Goal: Task Accomplishment & Management: Use online tool/utility

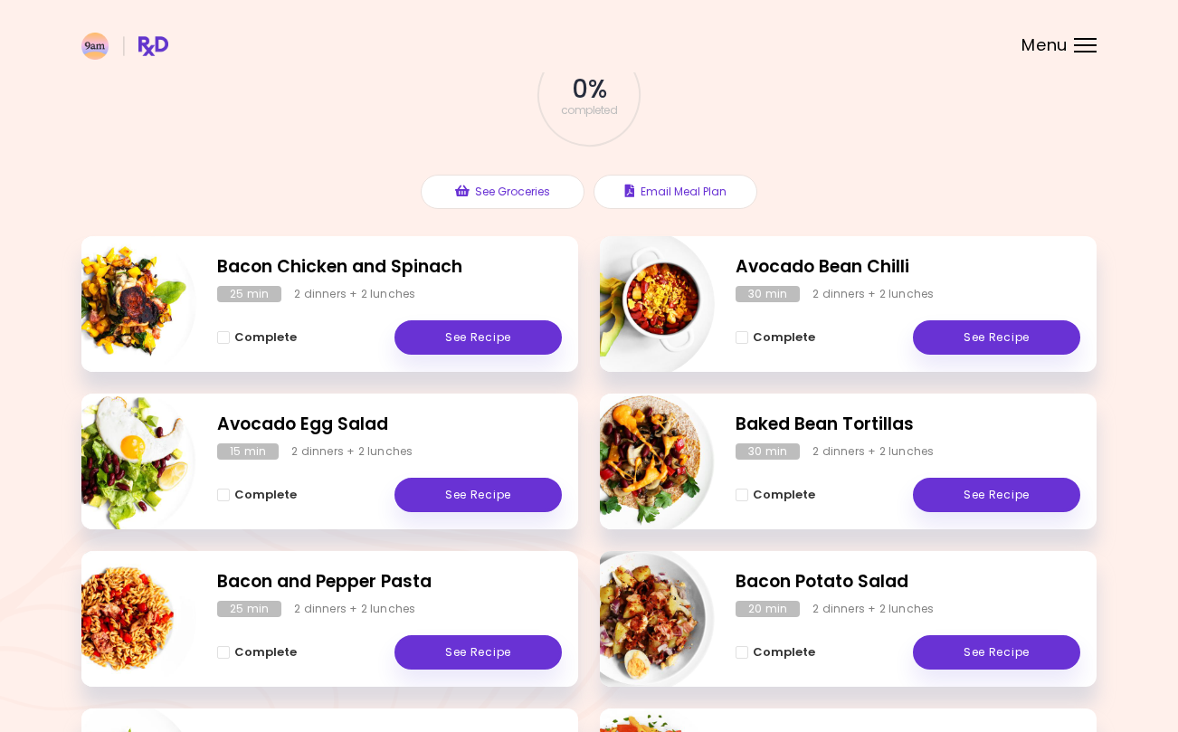
scroll to position [125, 0]
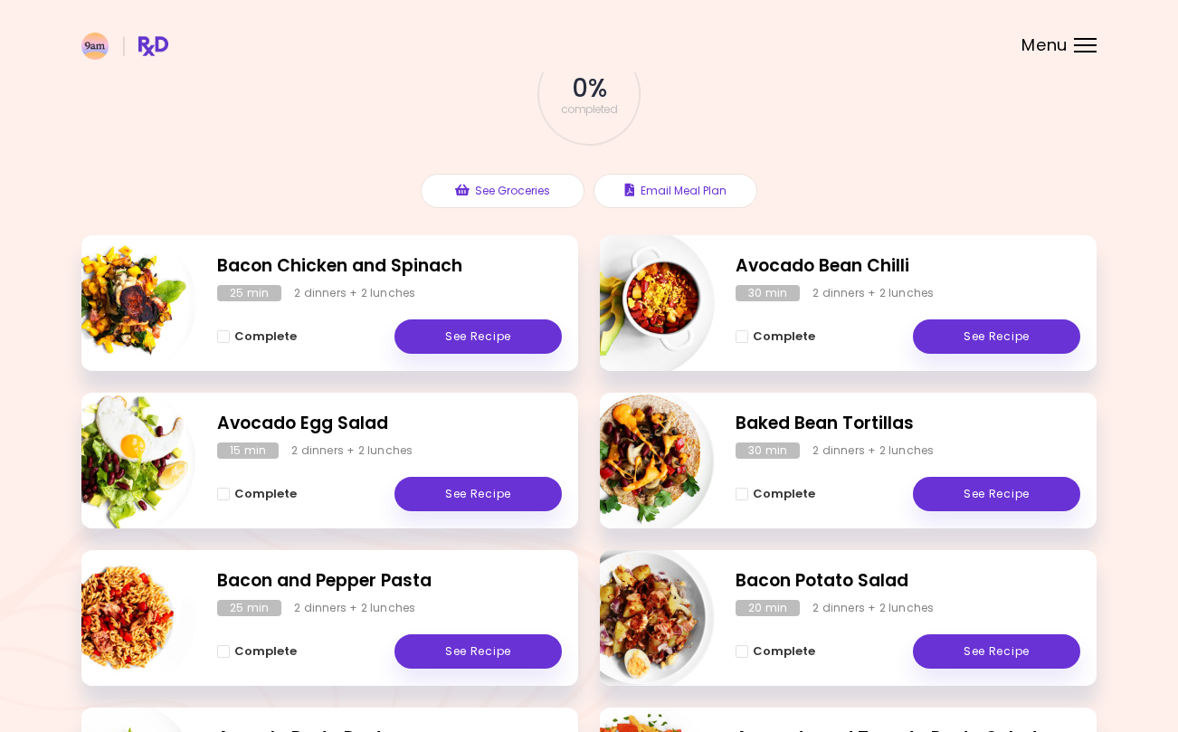
click at [481, 339] on link "See Recipe" at bounding box center [477, 336] width 167 height 34
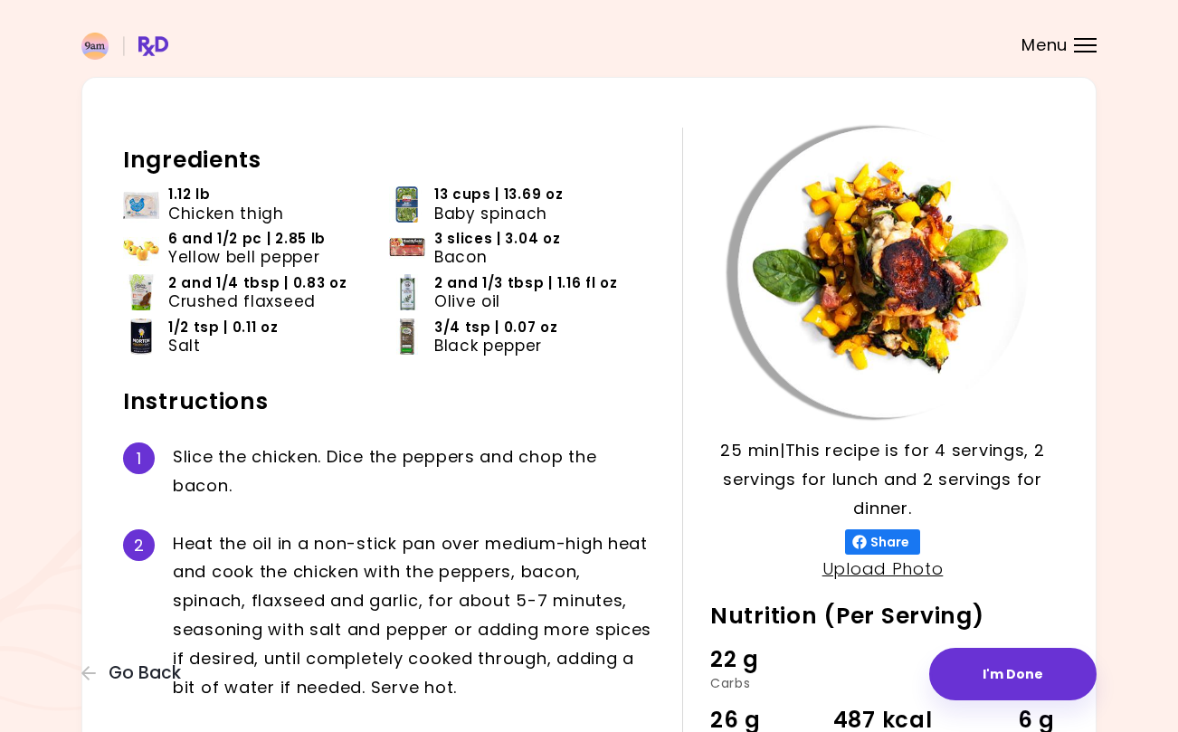
scroll to position [55, 0]
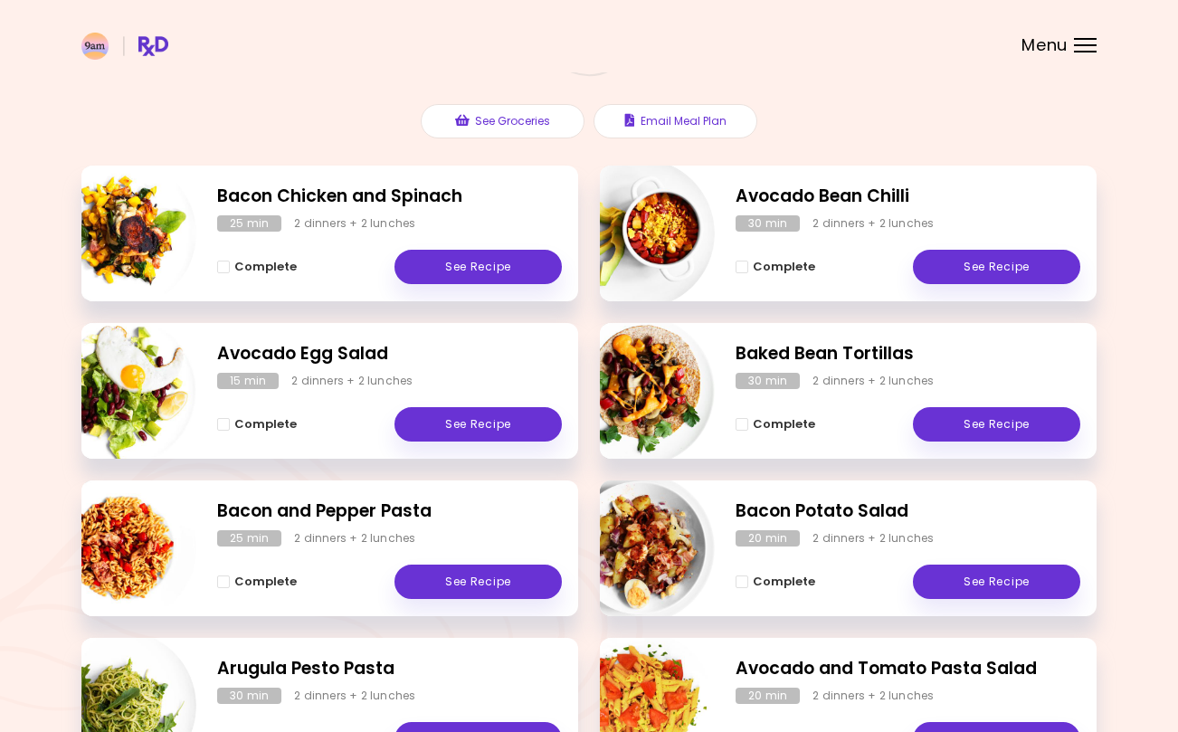
scroll to position [195, 0]
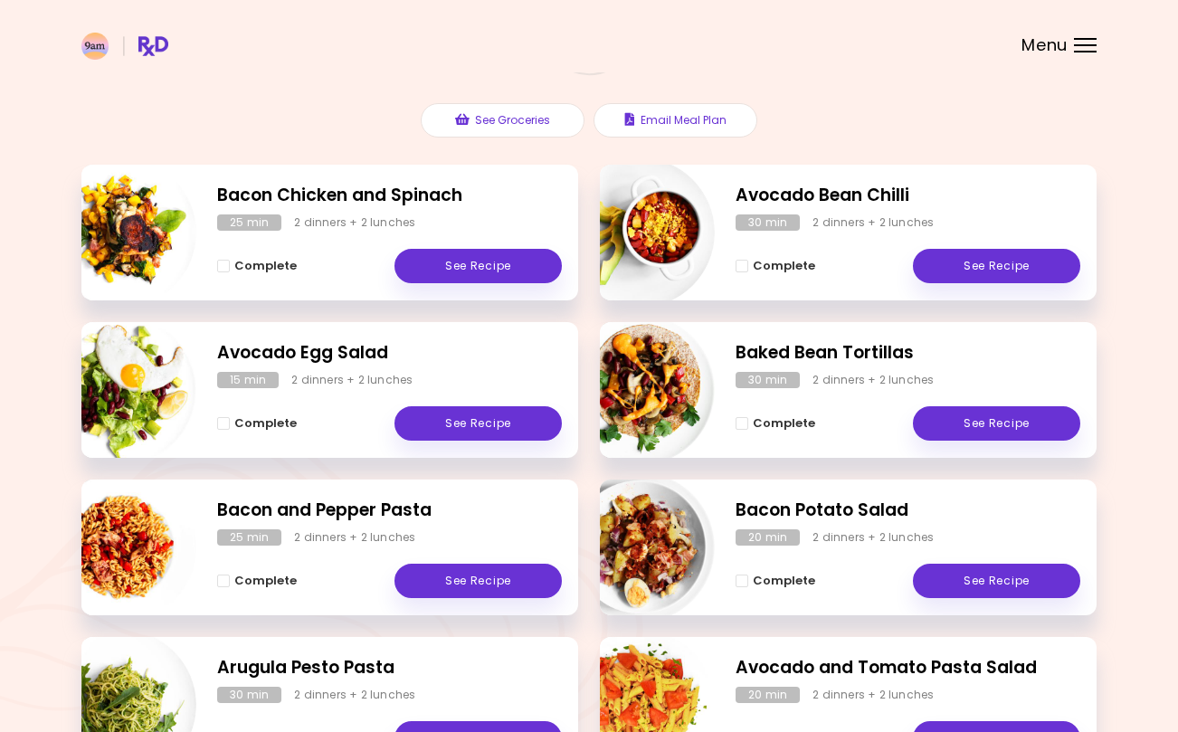
click at [468, 587] on link "See Recipe" at bounding box center [477, 580] width 167 height 34
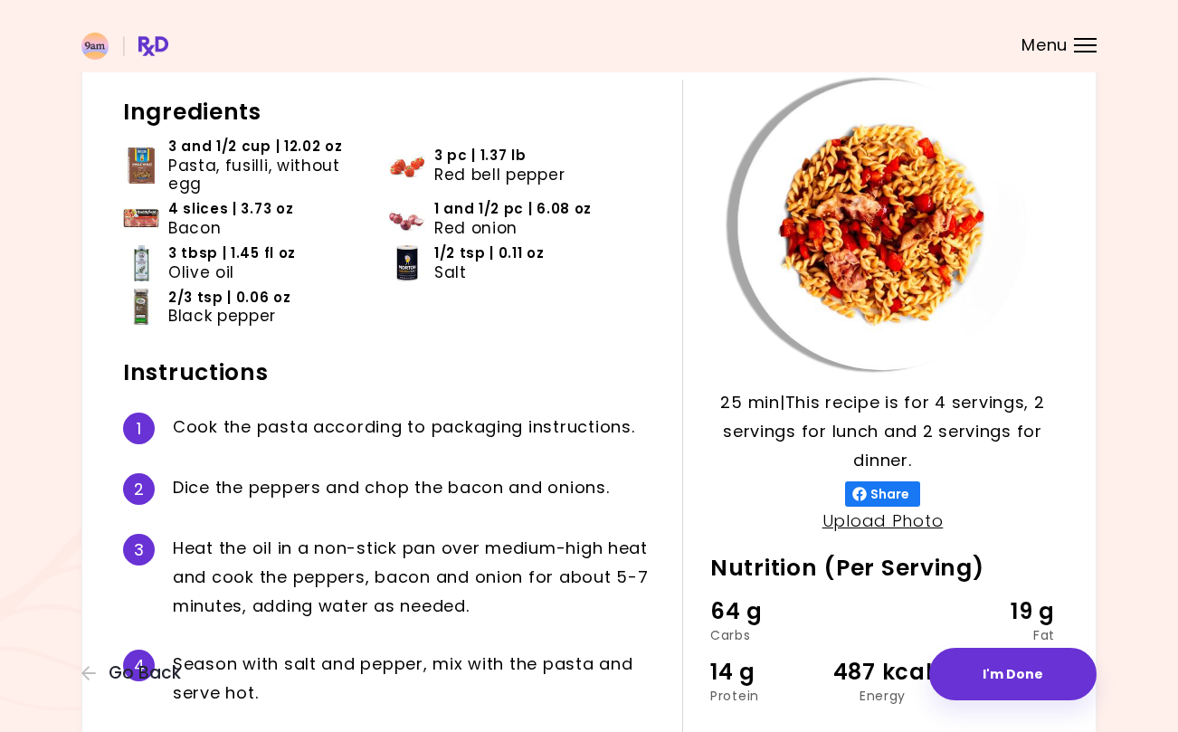
scroll to position [97, 0]
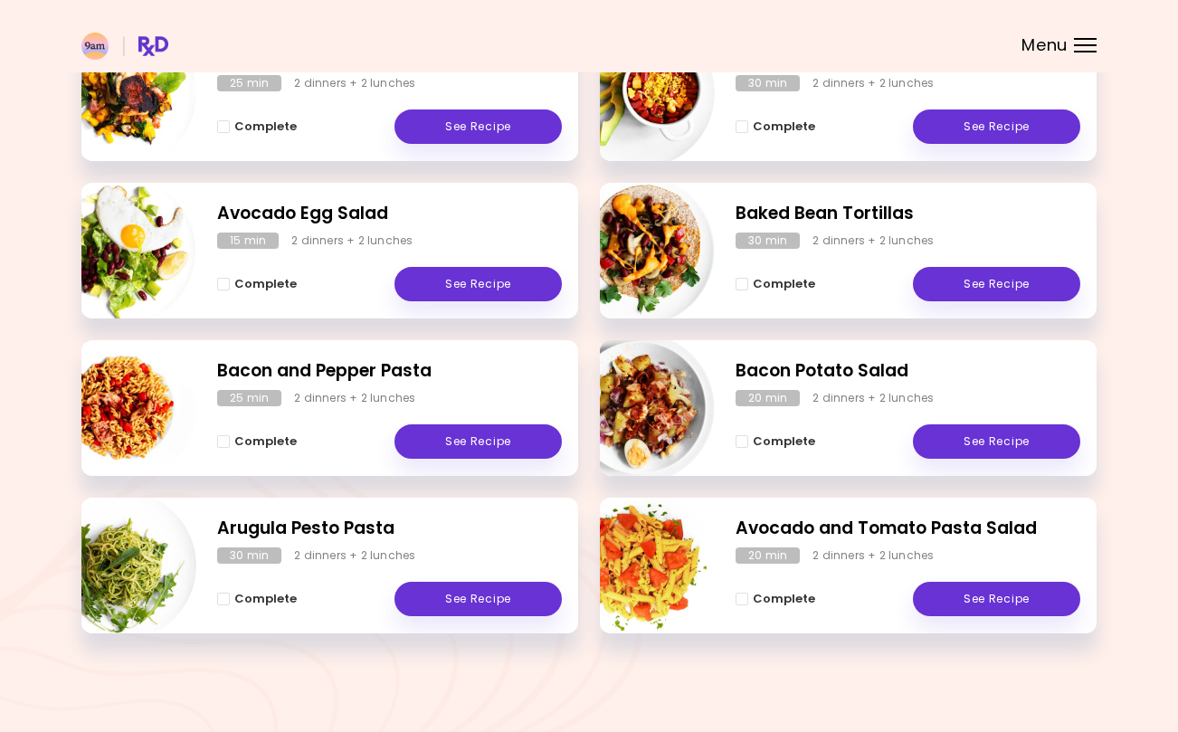
scroll to position [334, 0]
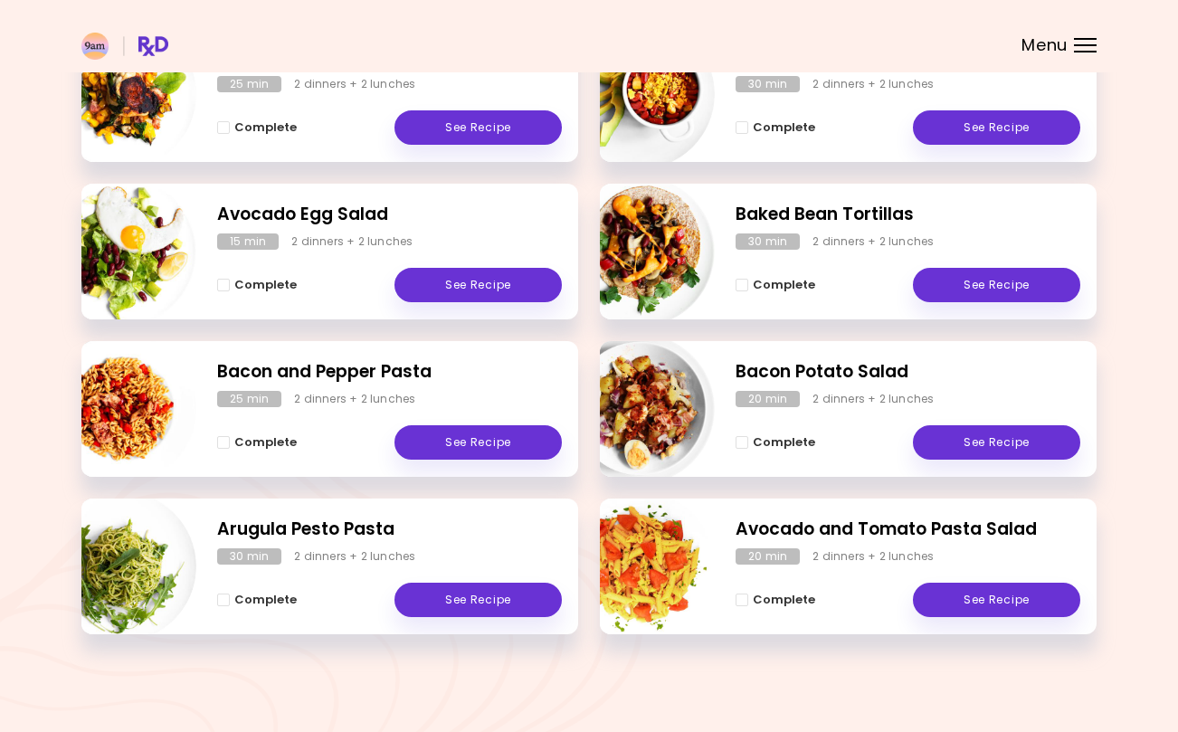
click at [998, 613] on link "See Recipe" at bounding box center [996, 599] width 167 height 34
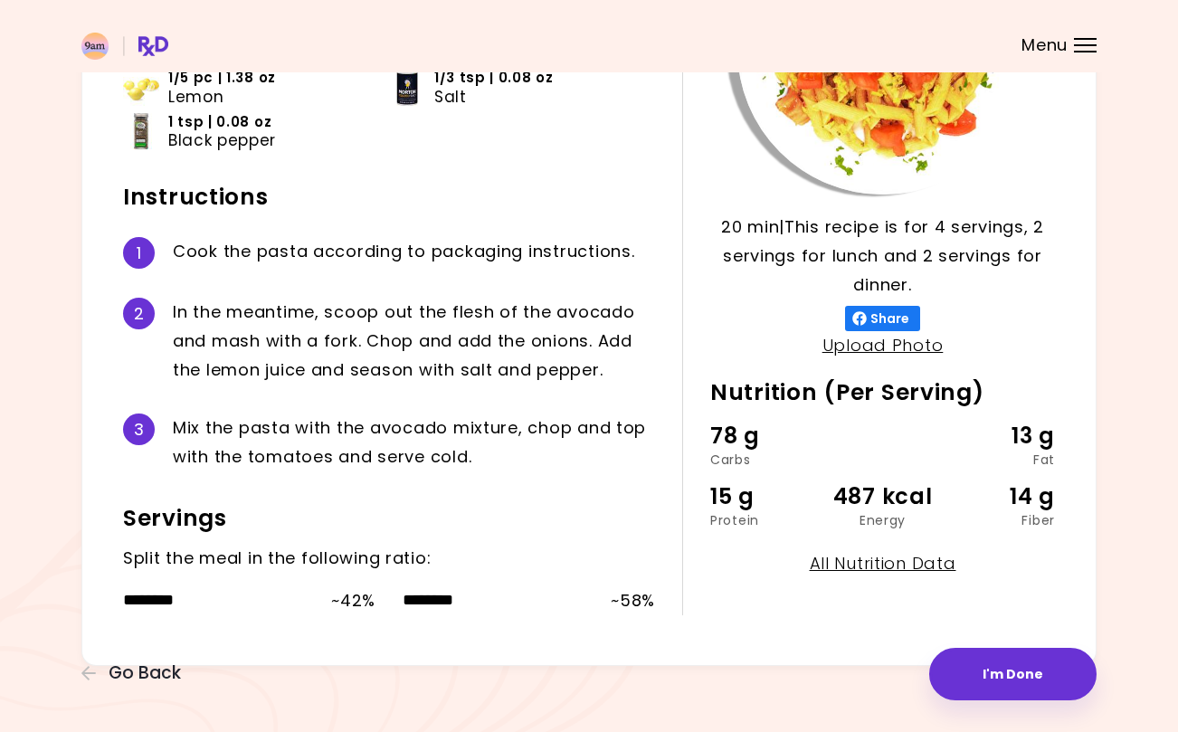
scroll to position [279, 0]
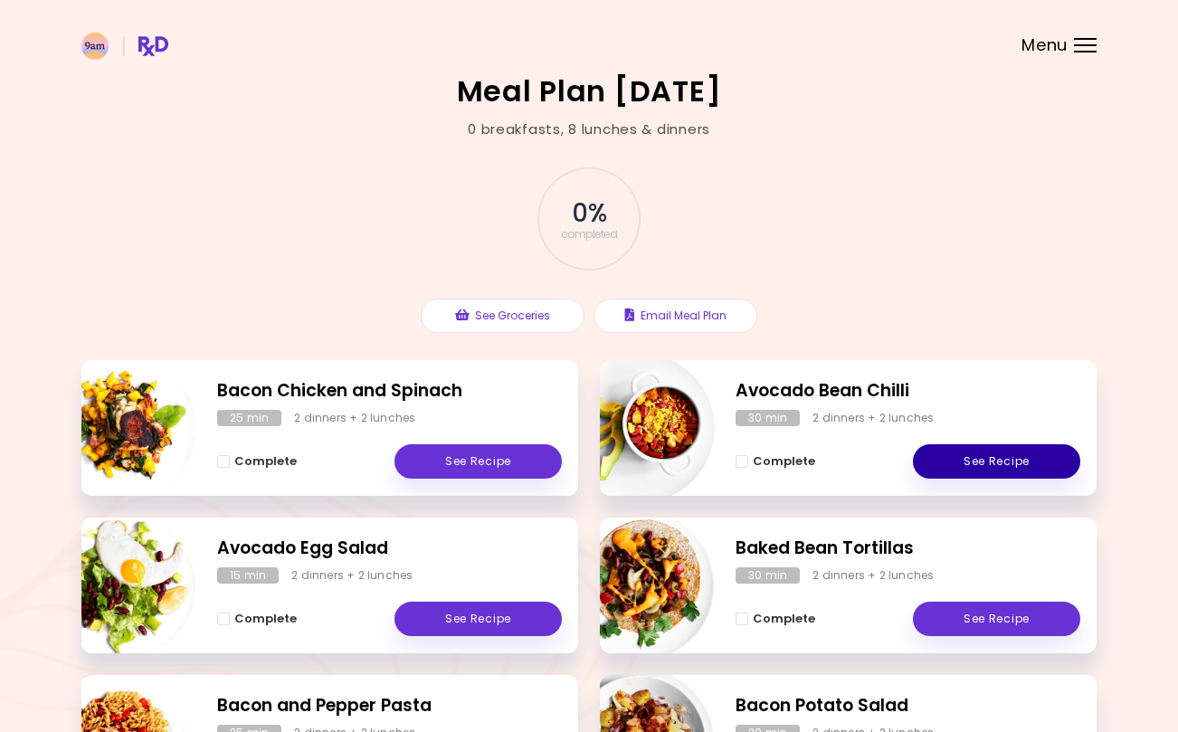
click at [982, 457] on link "See Recipe" at bounding box center [996, 461] width 167 height 34
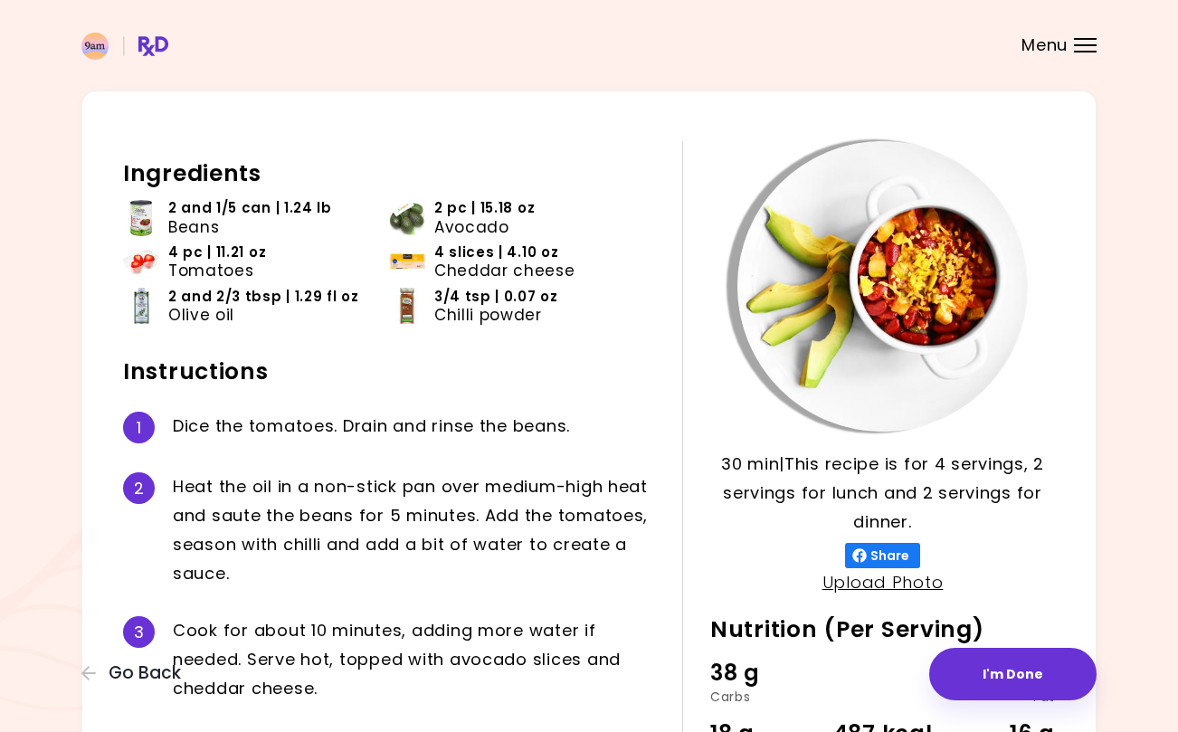
scroll to position [41, 0]
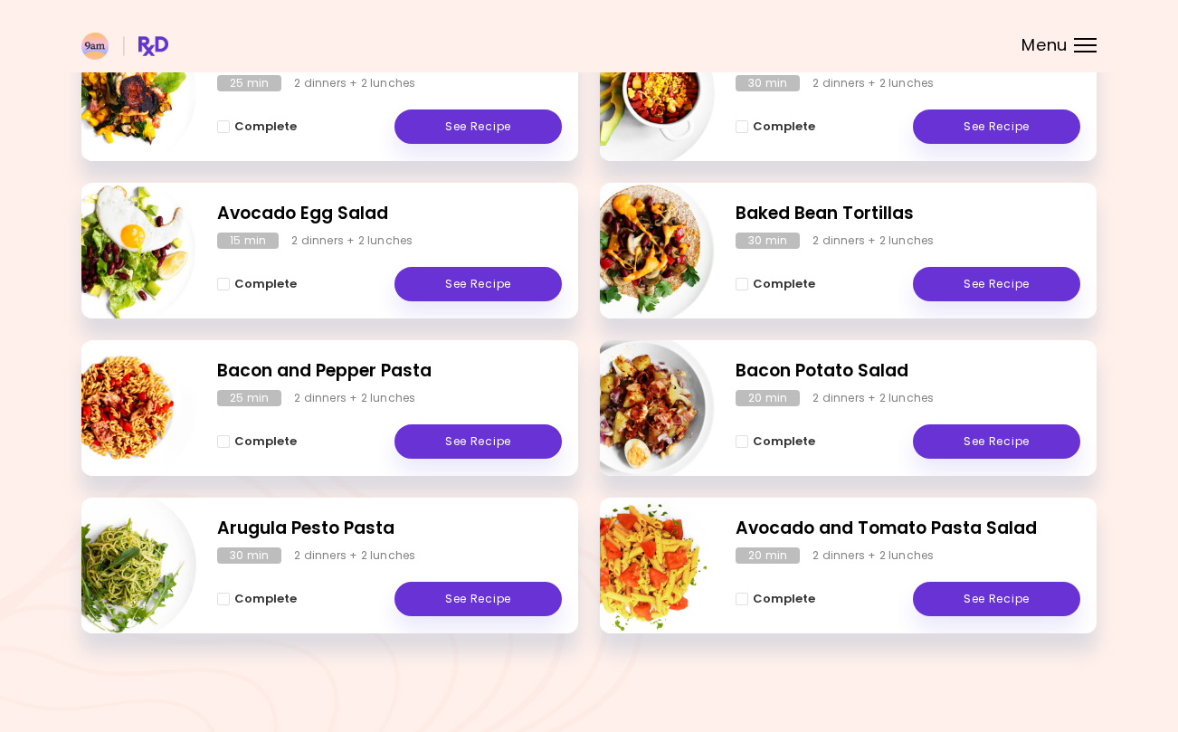
scroll to position [334, 0]
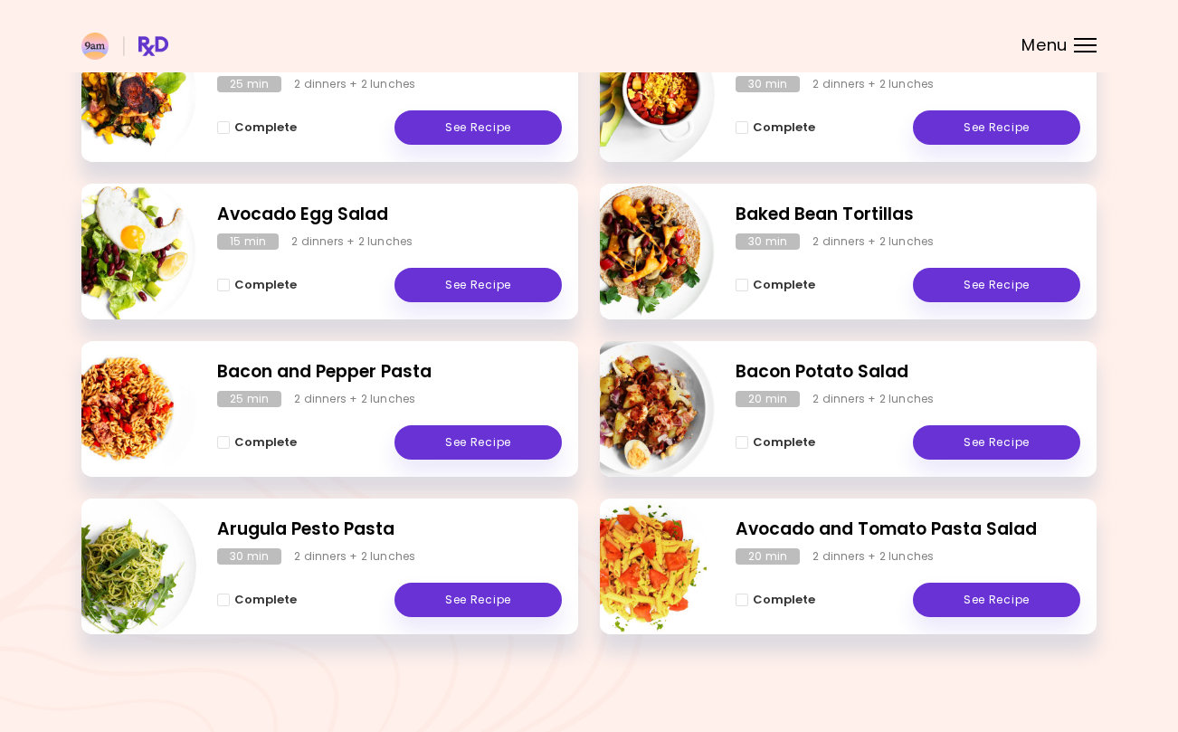
click at [485, 594] on link "See Recipe" at bounding box center [477, 599] width 167 height 34
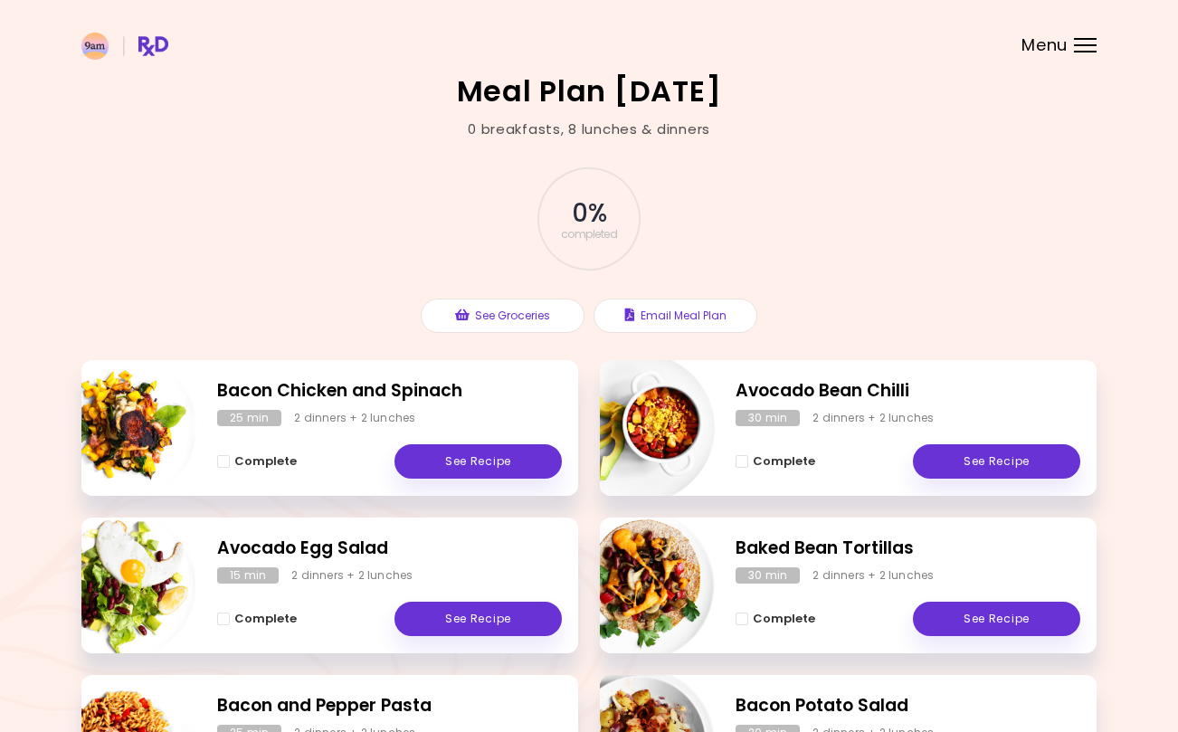
click at [1083, 28] on header at bounding box center [589, 36] width 1178 height 72
click at [1087, 44] on div at bounding box center [1085, 45] width 23 height 2
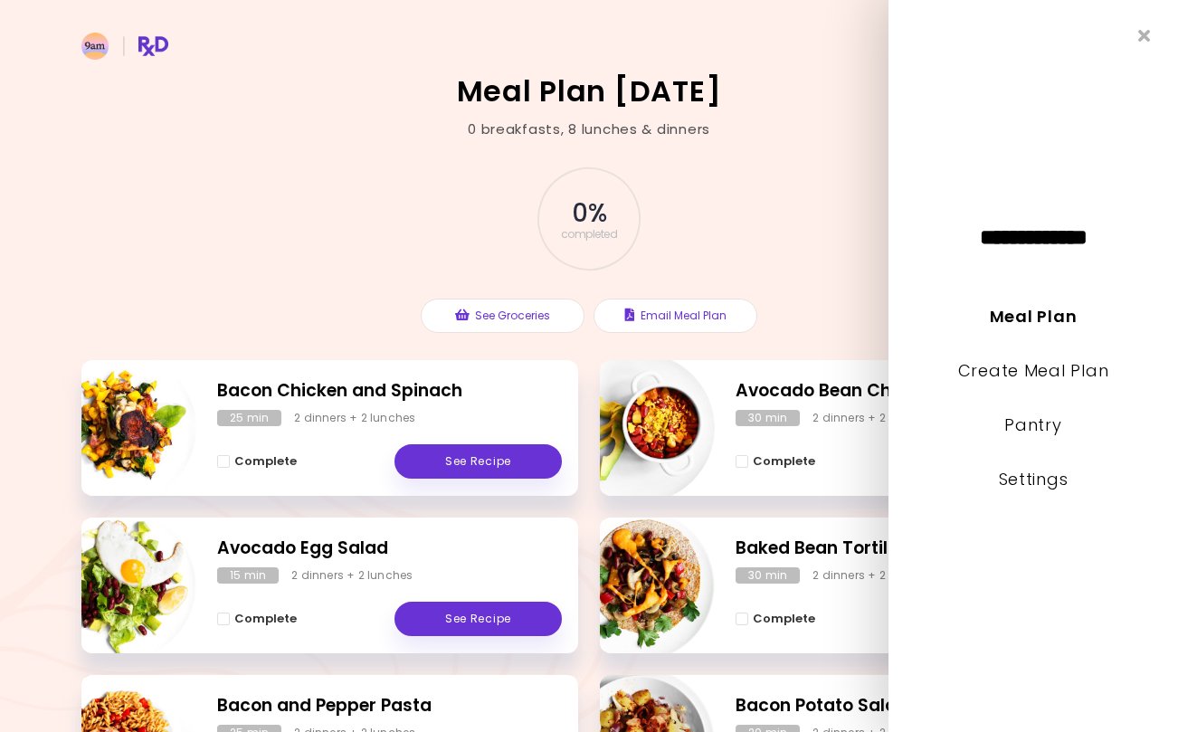
click at [1039, 374] on link "Create Meal Plan" at bounding box center [1033, 370] width 151 height 23
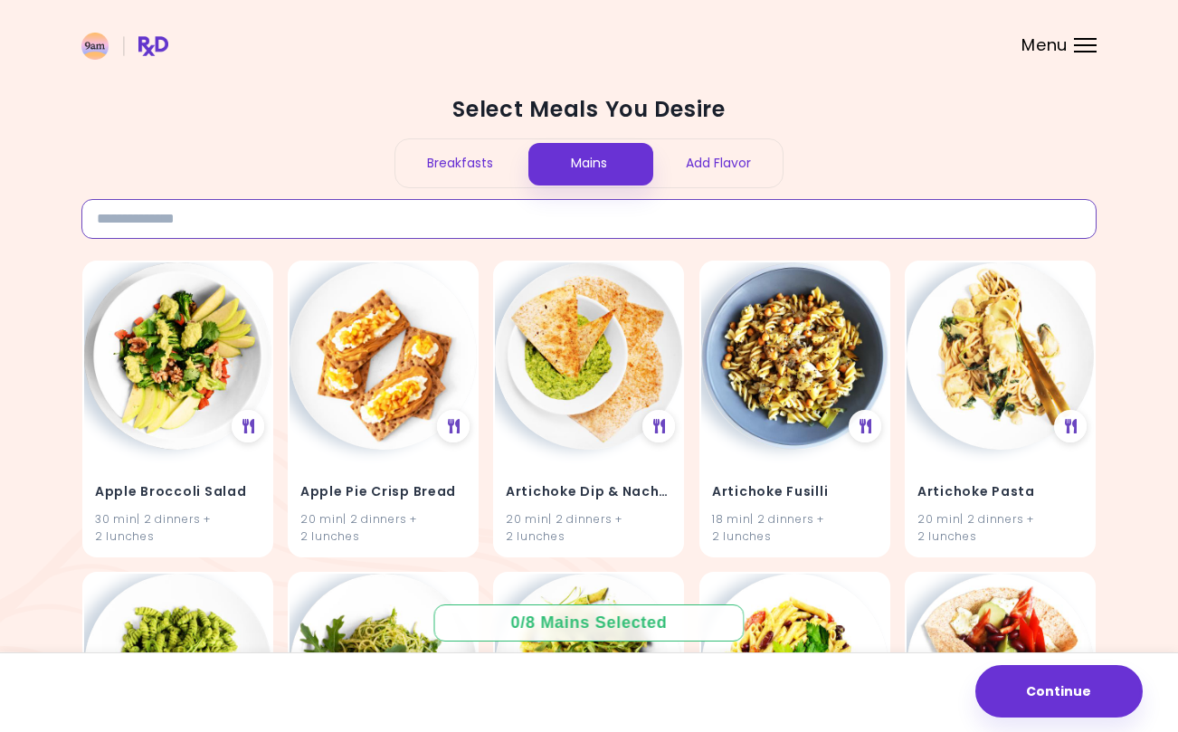
click at [151, 216] on input at bounding box center [588, 219] width 1015 height 40
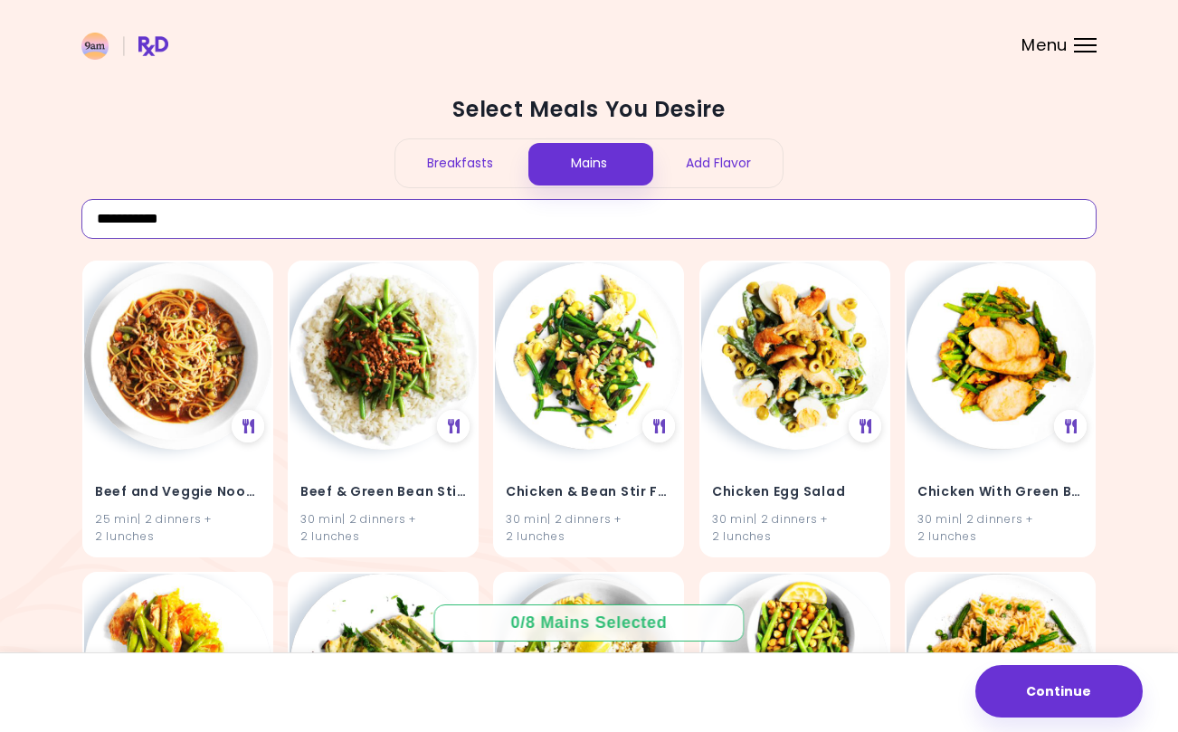
type input "**********"
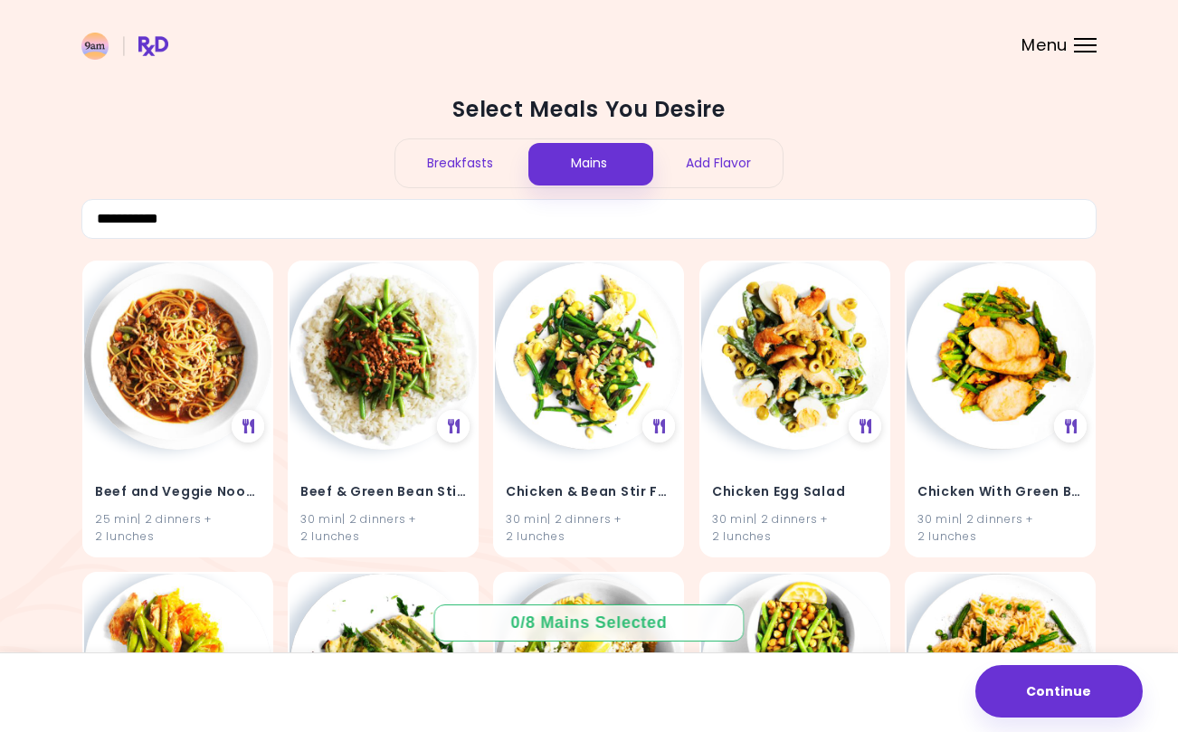
click at [365, 364] on img at bounding box center [382, 355] width 187 height 187
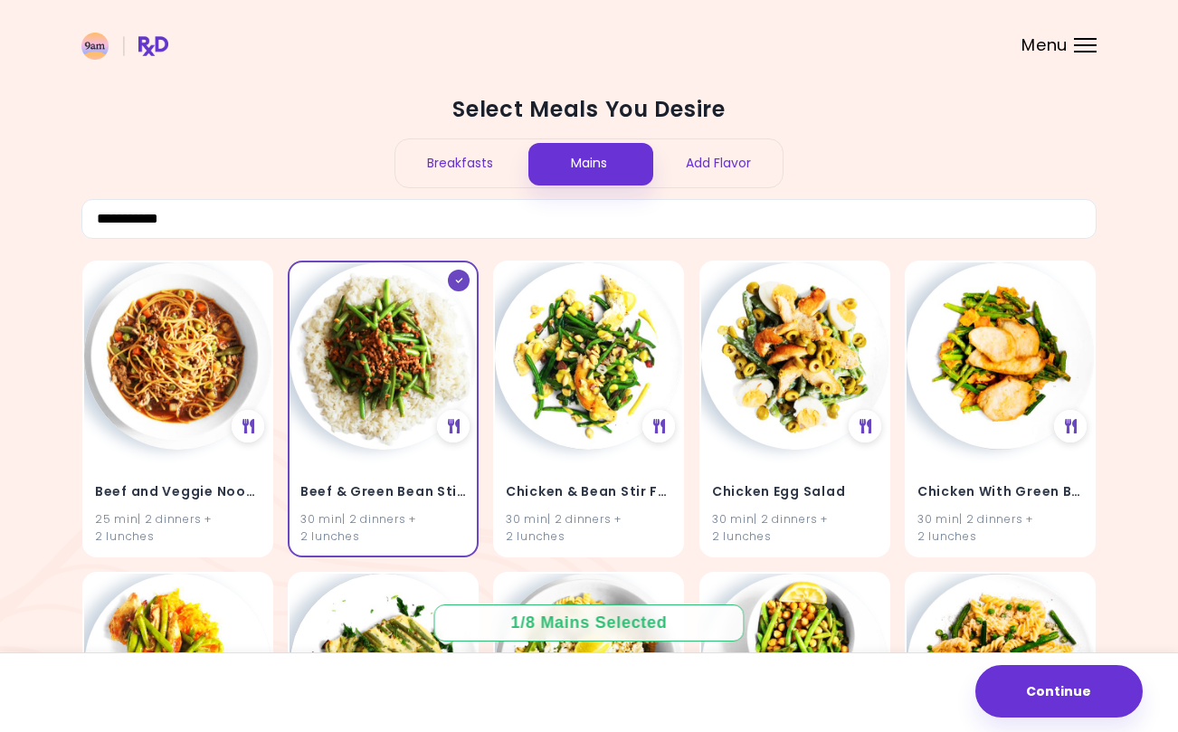
click at [1065, 665] on button "Continue" at bounding box center [1058, 691] width 167 height 52
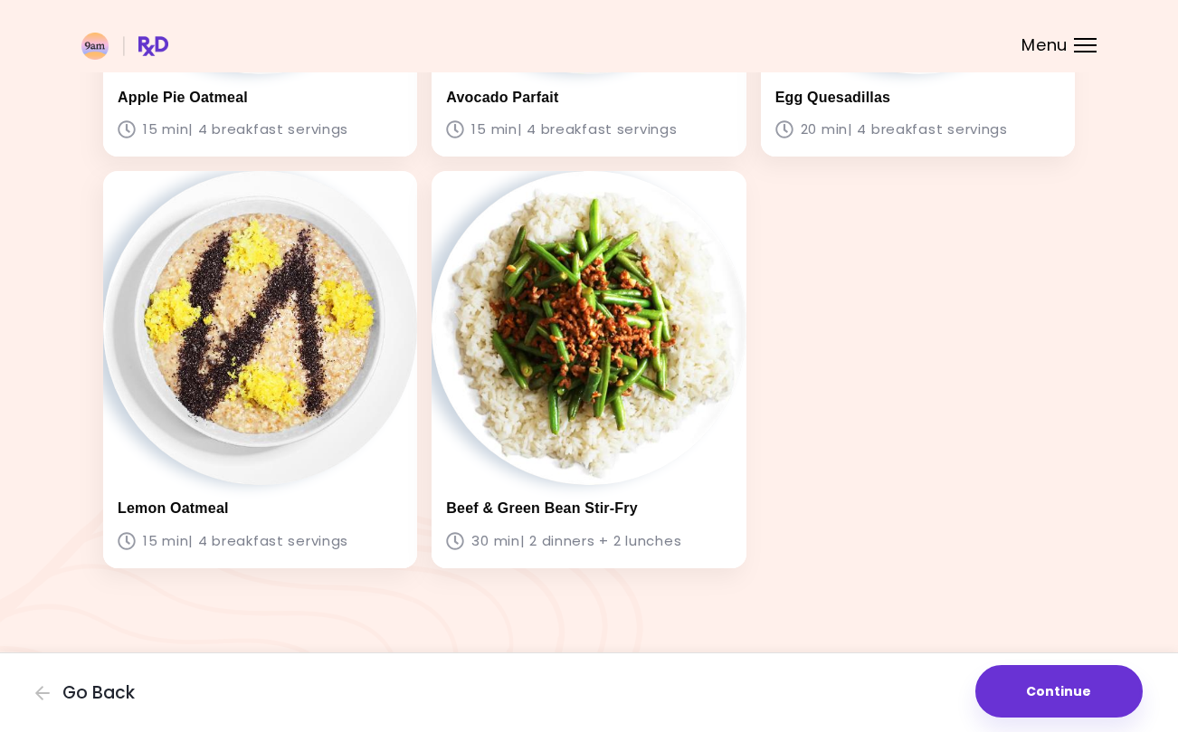
scroll to position [411, 0]
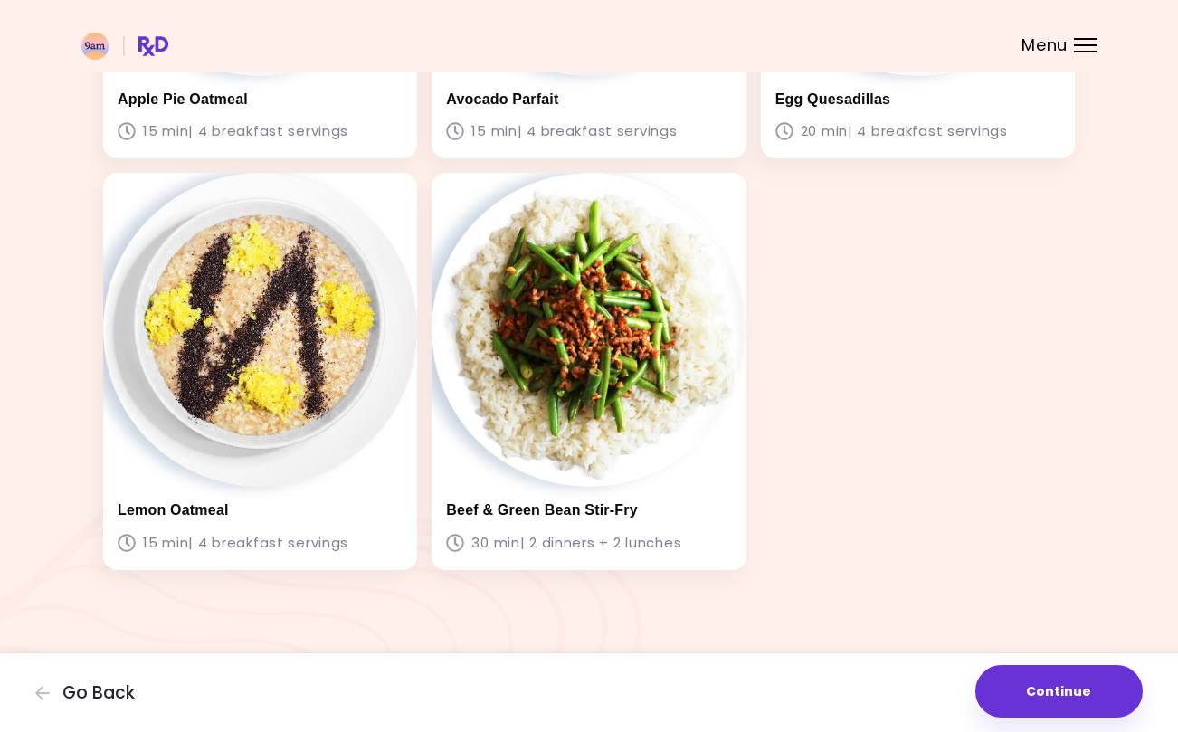
click at [594, 338] on img at bounding box center [588, 330] width 314 height 314
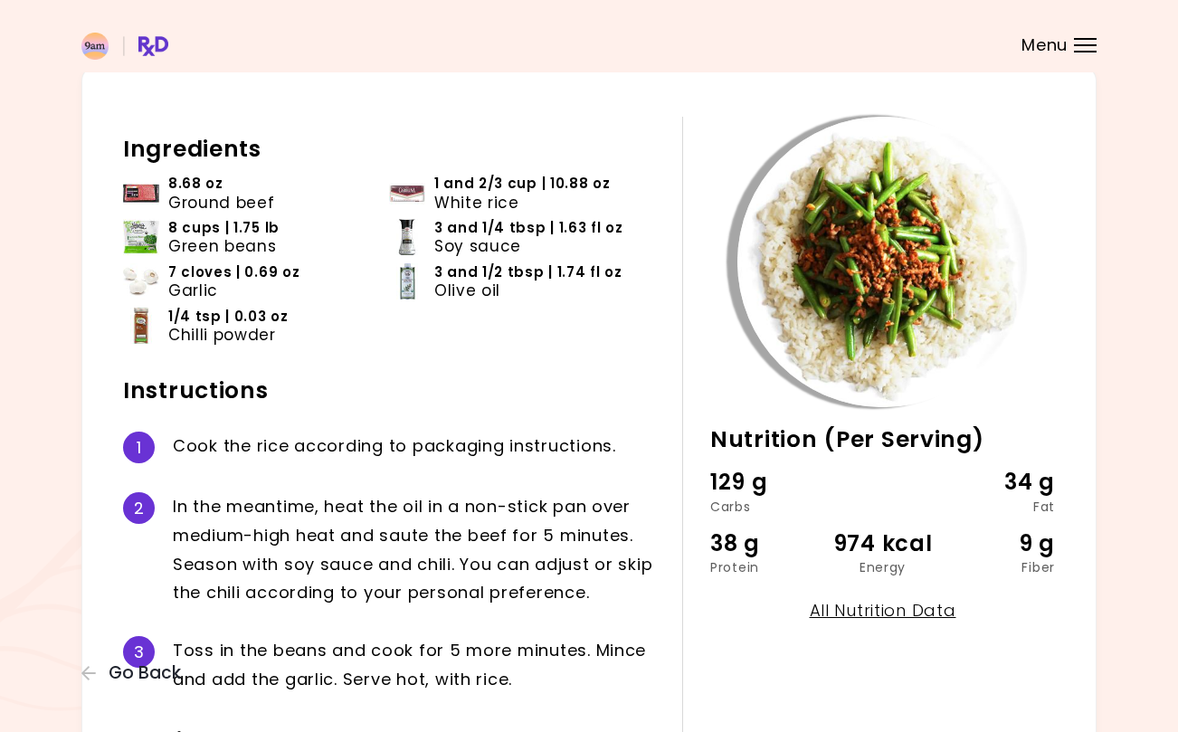
scroll to position [64, 0]
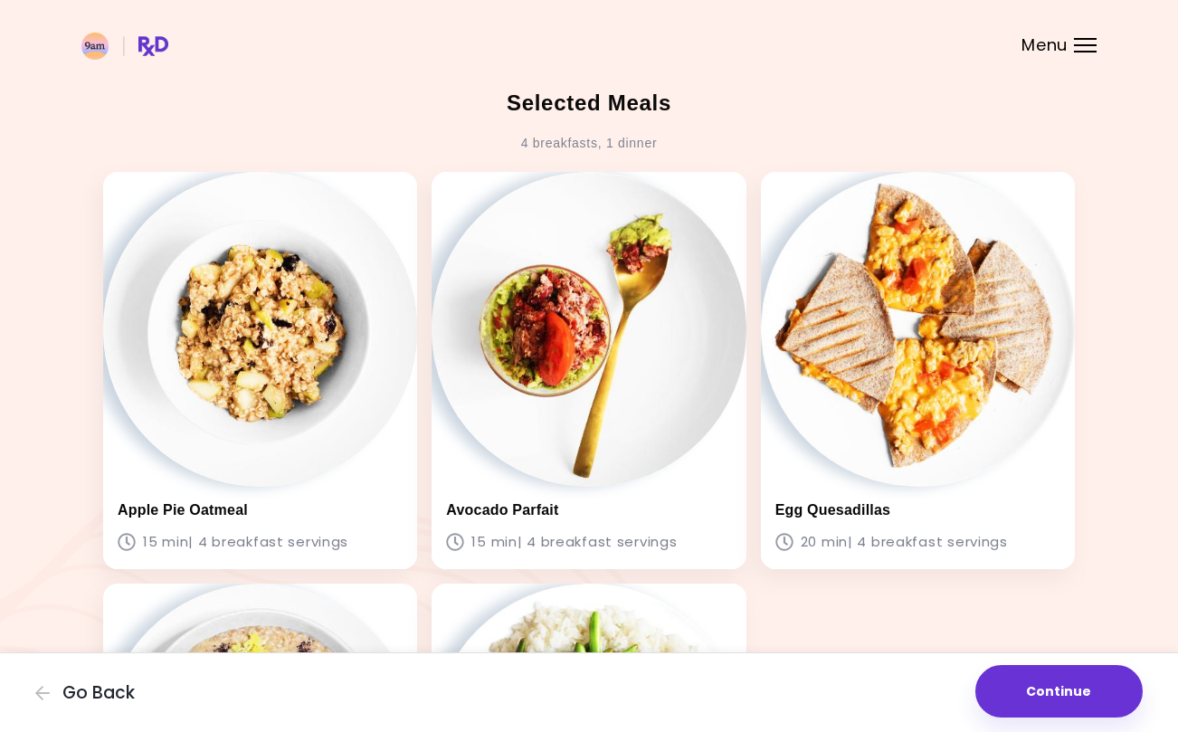
click at [1085, 48] on div "Menu" at bounding box center [1085, 45] width 23 height 14
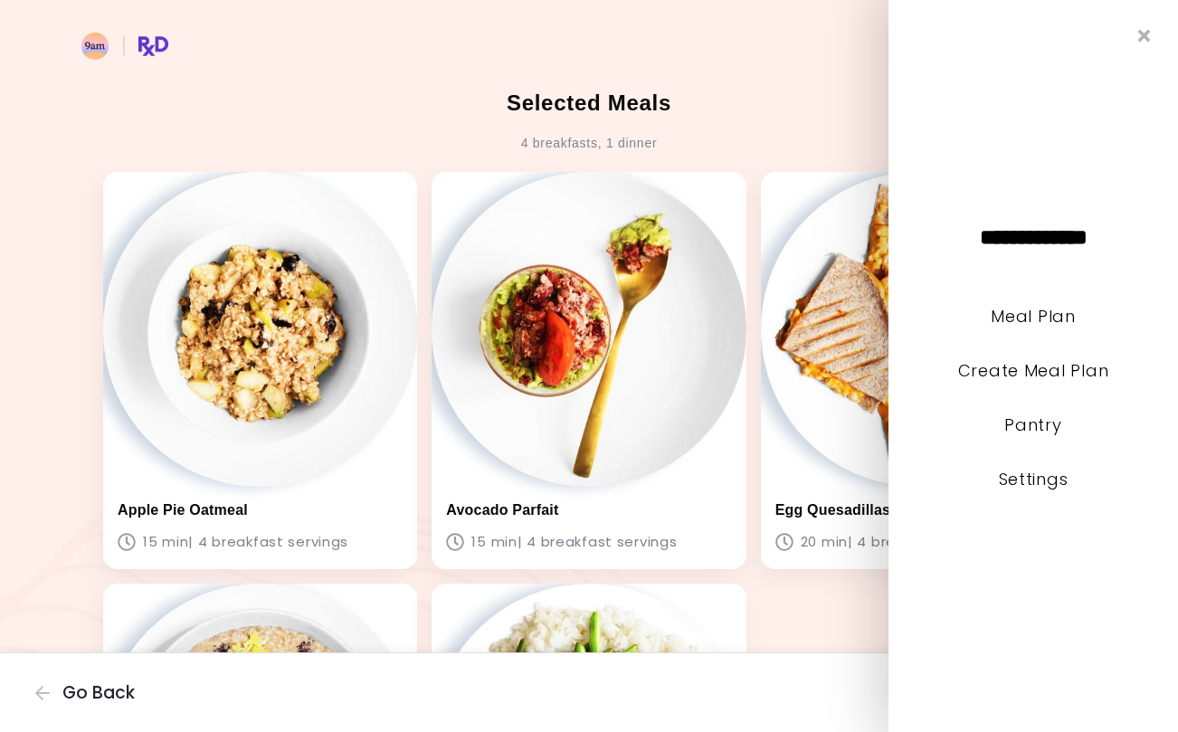
click at [1043, 431] on link "Pantry" at bounding box center [1032, 424] width 57 height 23
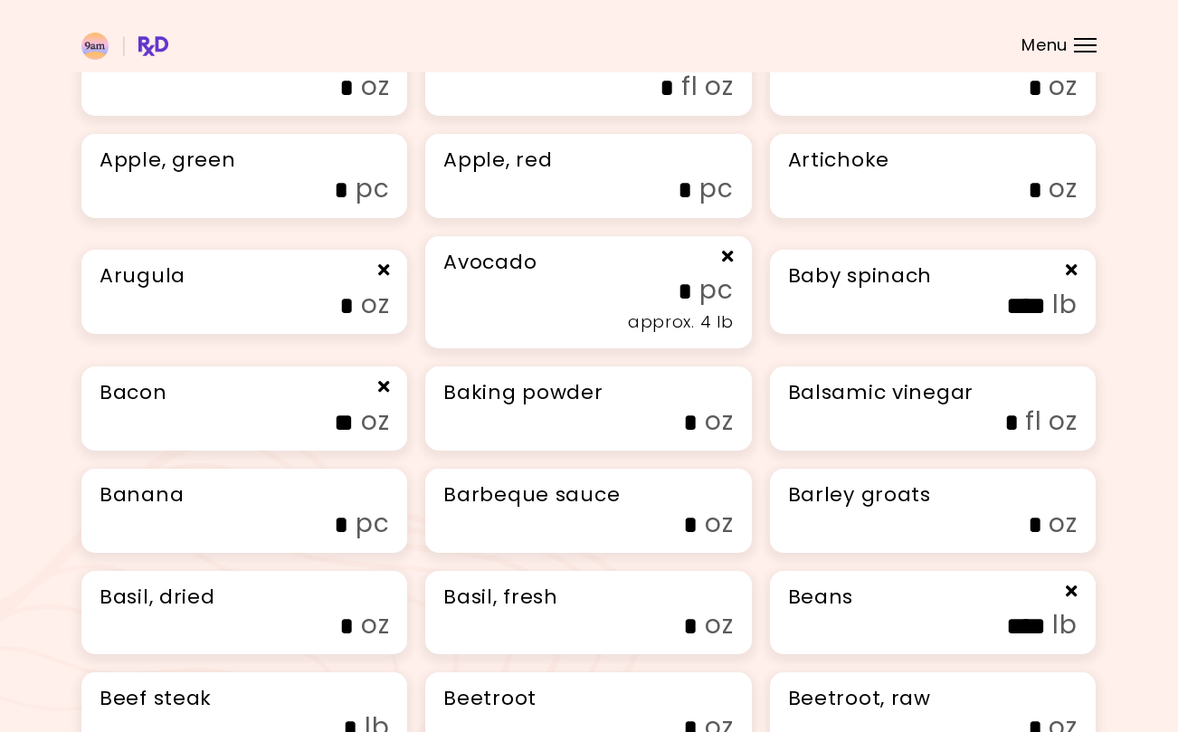
scroll to position [277, 0]
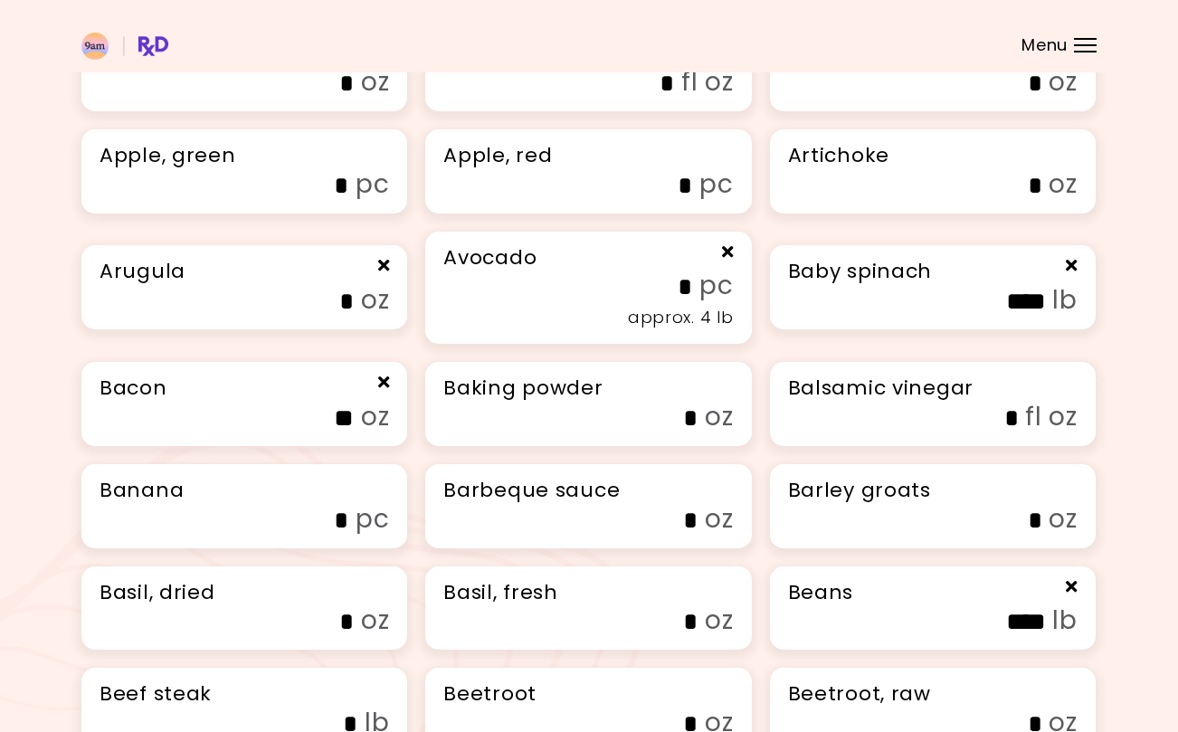
click at [893, 308] on input "****" at bounding box center [936, 302] width 217 height 28
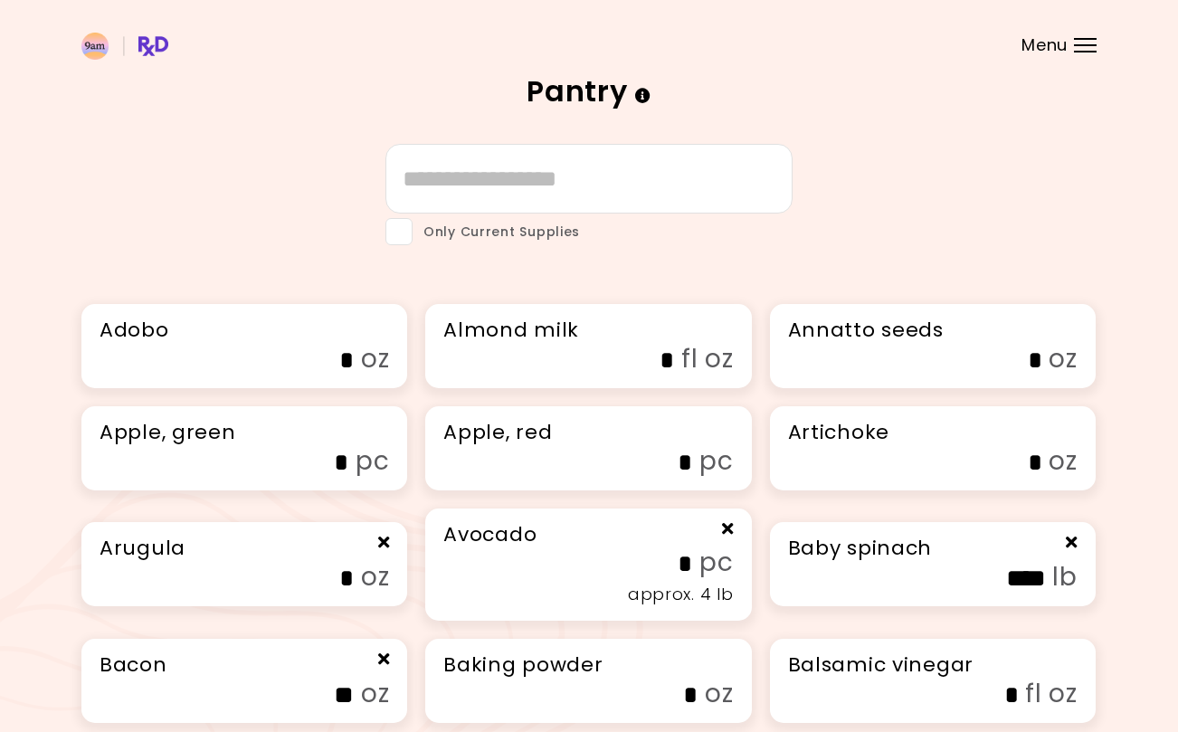
scroll to position [0, 0]
